Goal: Task Accomplishment & Management: Manage account settings

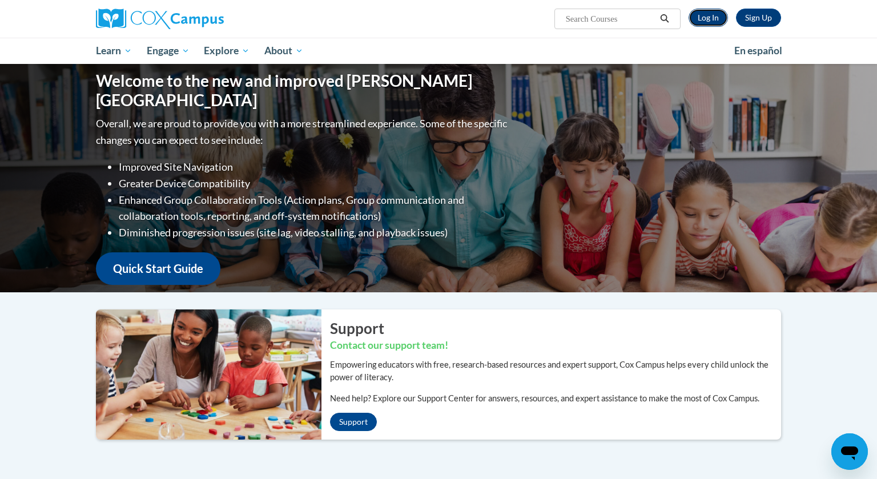
click at [712, 21] on link "Log In" at bounding box center [707, 18] width 39 height 18
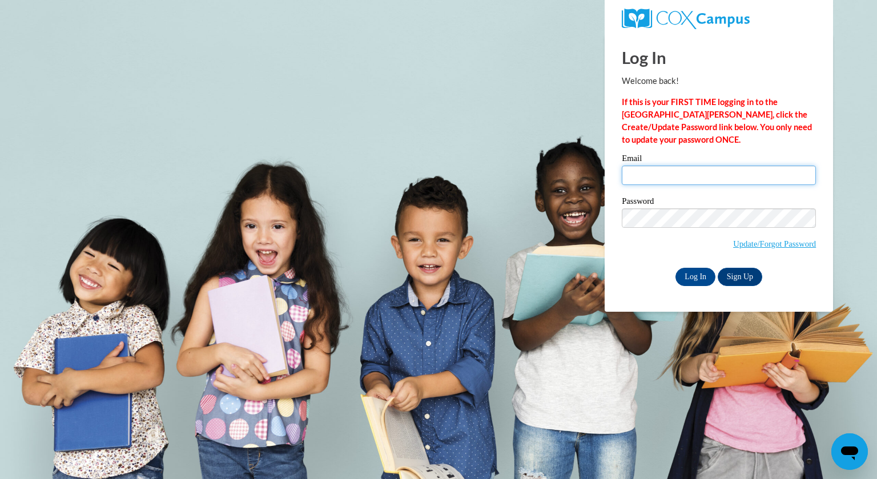
type input "bkempfer@grafton.k12.wi.us"
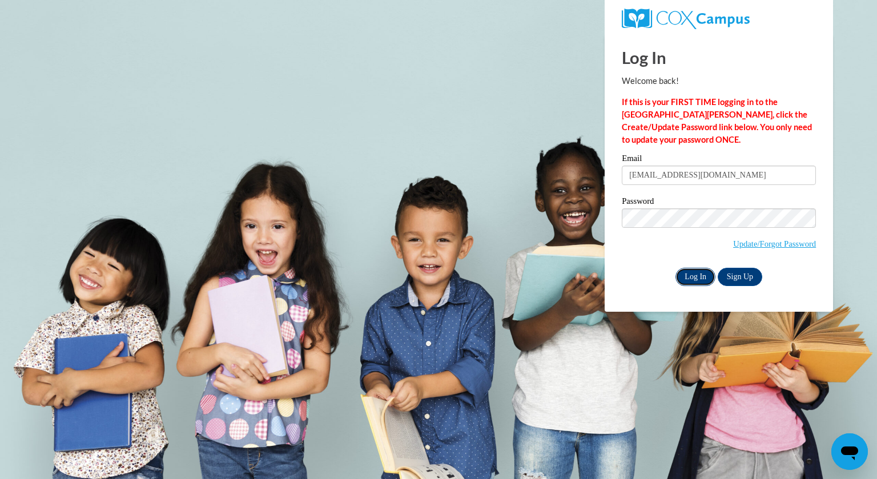
click at [693, 278] on input "Log In" at bounding box center [695, 277] width 40 height 18
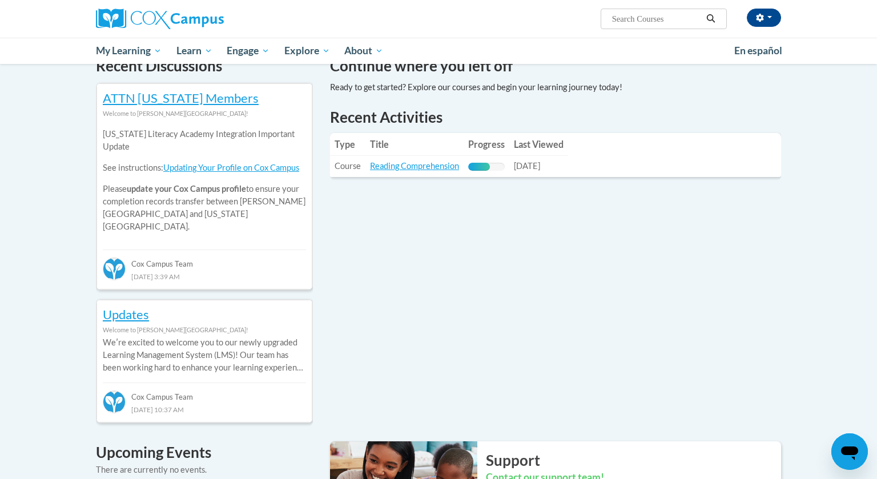
scroll to position [368, 0]
